Goal: Browse casually: Explore the website without a specific task or goal

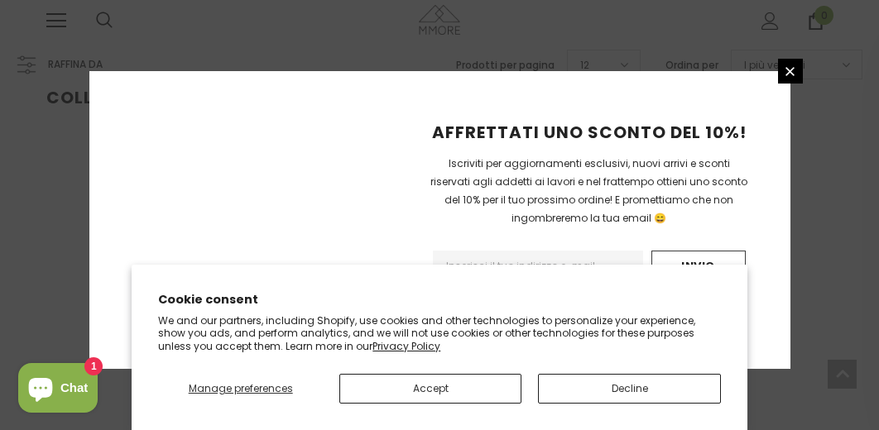
scroll to position [535, 0]
